Goal: Transaction & Acquisition: Purchase product/service

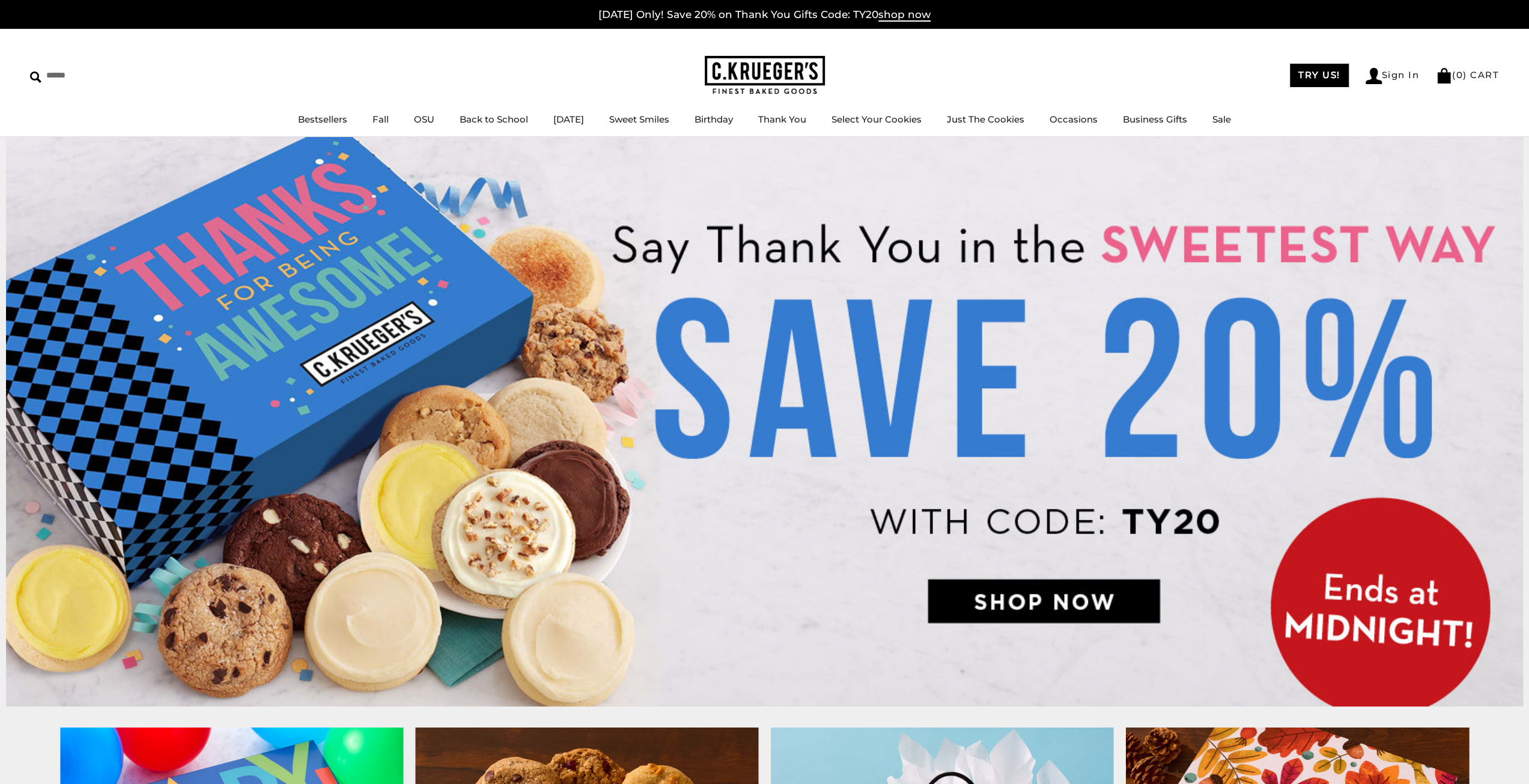
click at [1048, 602] on img at bounding box center [764, 422] width 1517 height 570
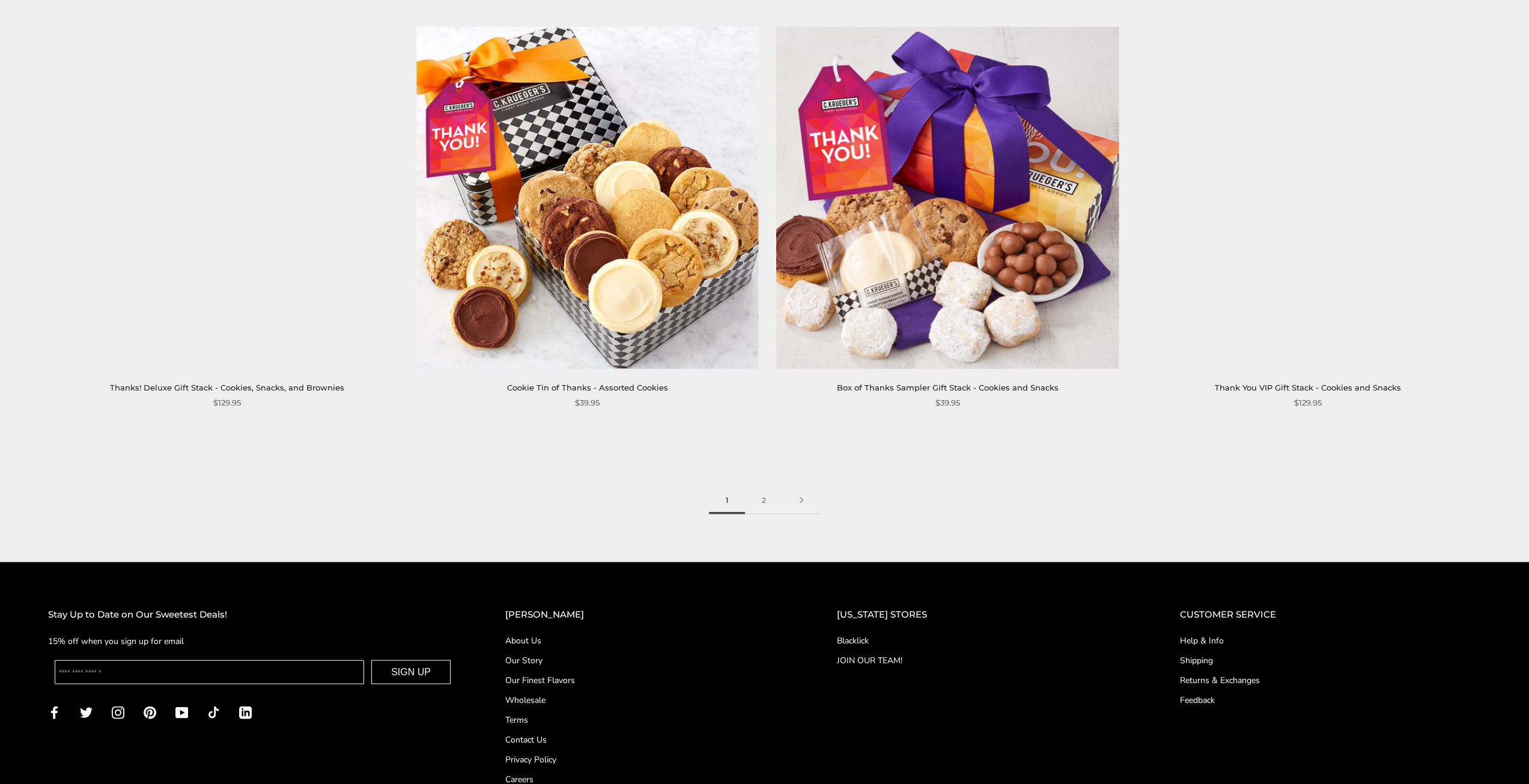
scroll to position [2382, 0]
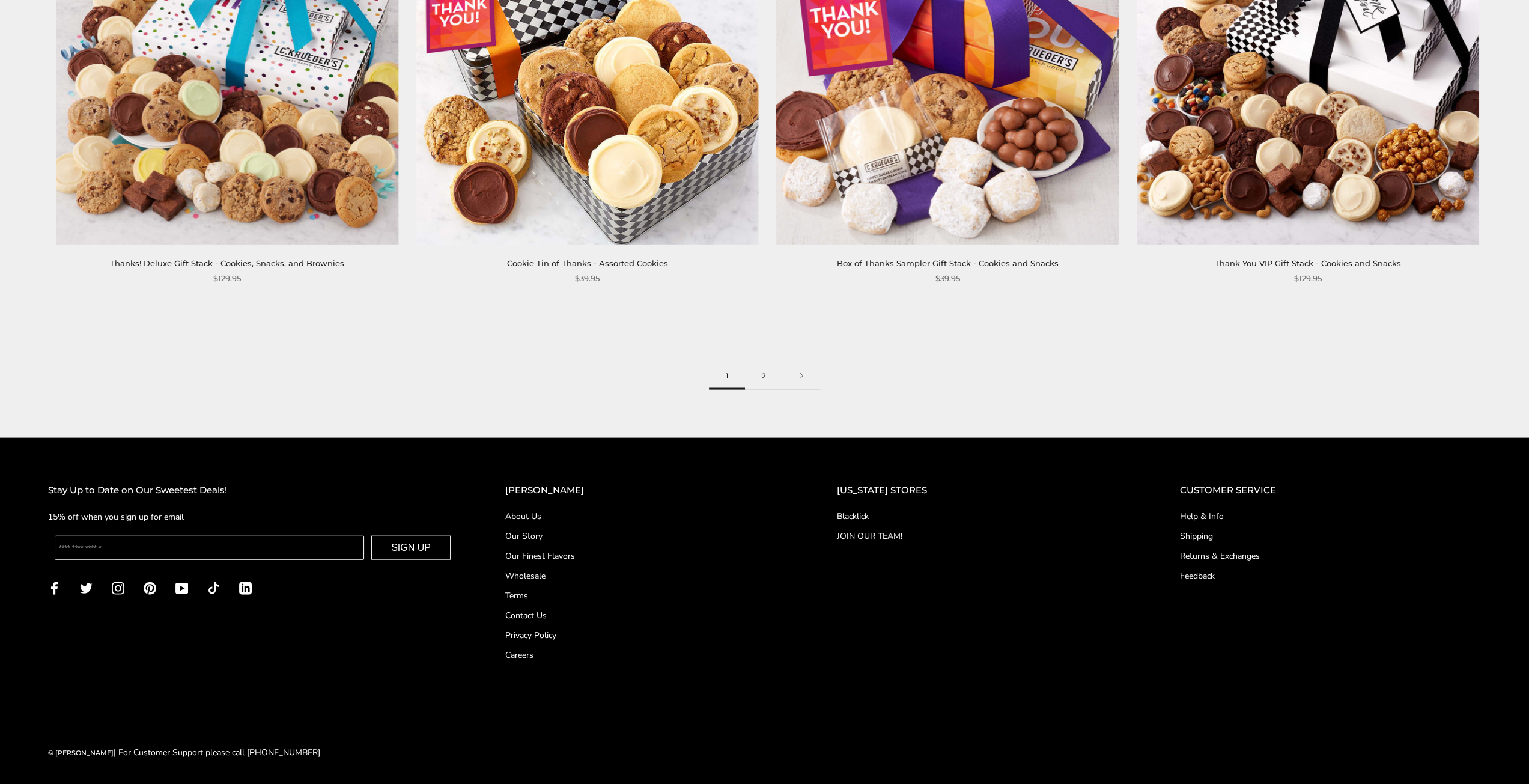
click at [763, 375] on link "2" at bounding box center [763, 376] width 38 height 27
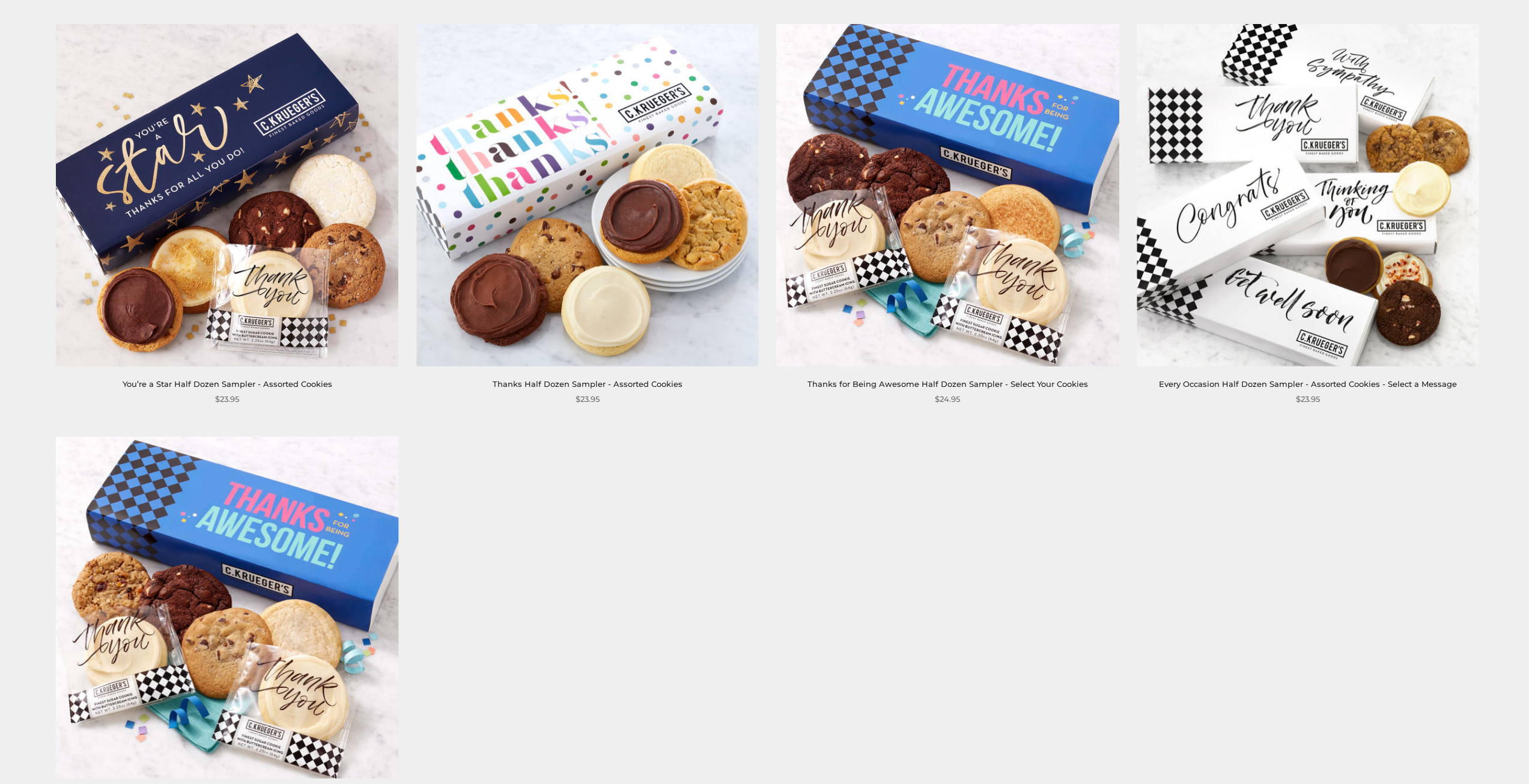
scroll to position [1623, 0]
